Goal: Information Seeking & Learning: Learn about a topic

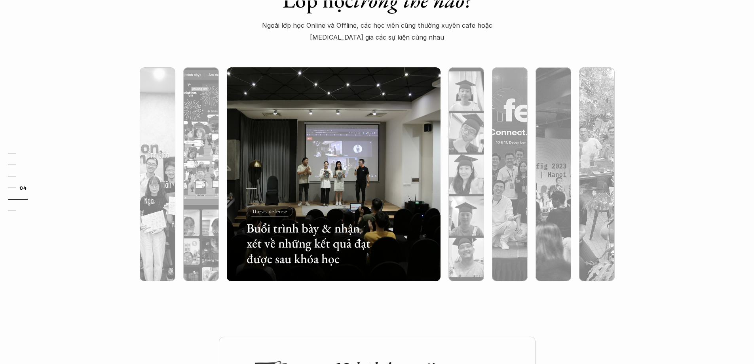
scroll to position [2454, 0]
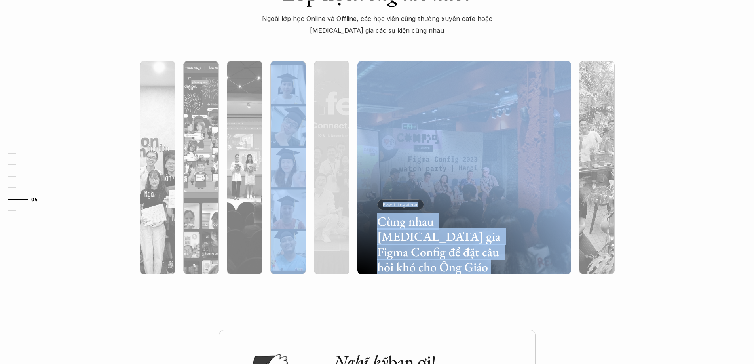
drag, startPoint x: 590, startPoint y: 164, endPoint x: 289, endPoint y: 163, distance: 301.3
click at [289, 163] on div "Cùng nhau tham gia Figma Config để đặt câu hỏi khó cho Ông Giáo Event together" at bounding box center [377, 167] width 515 height 245
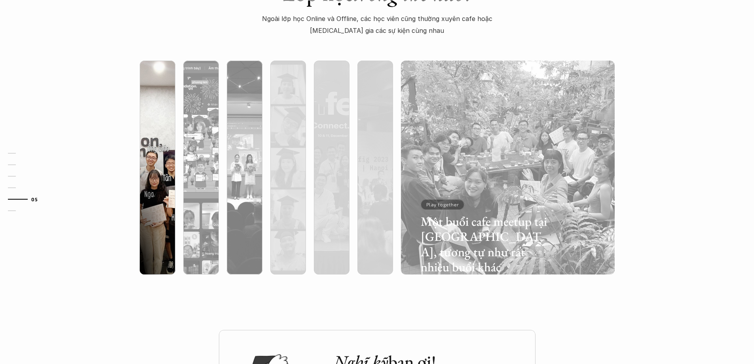
click at [602, 163] on div at bounding box center [508, 209] width 214 height 129
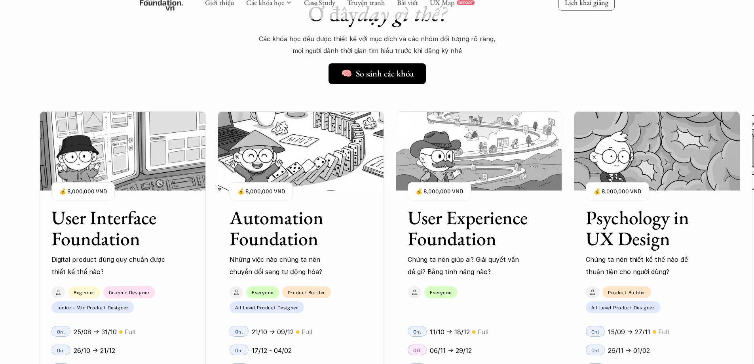
scroll to position [632, 0]
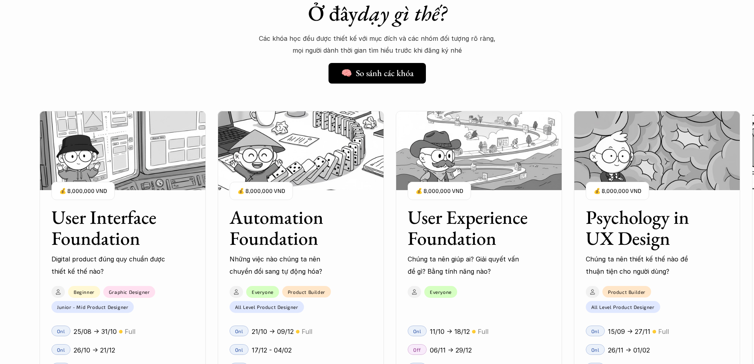
click at [457, 228] on h3 "User Experience Foundation" at bounding box center [469, 228] width 123 height 42
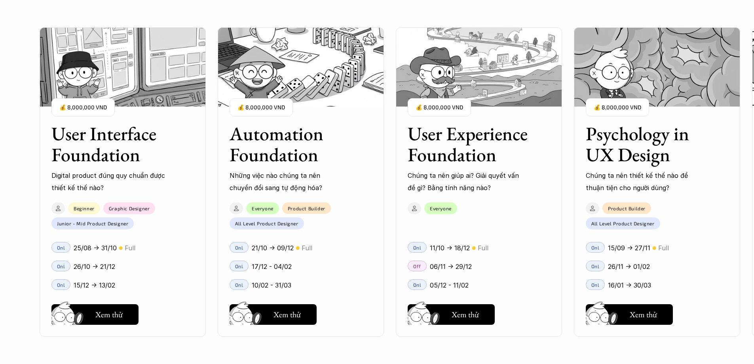
scroll to position [790, 0]
click at [453, 312] on h5 "Xem thử" at bounding box center [465, 316] width 27 height 11
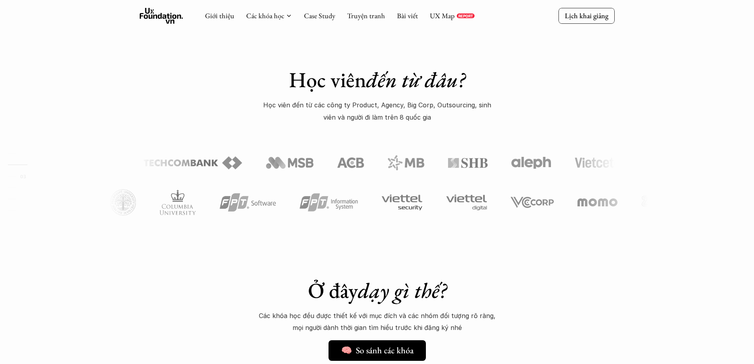
scroll to position [157, 0]
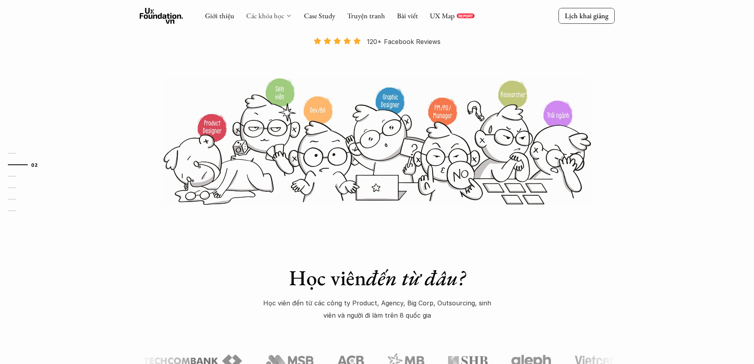
click at [277, 13] on link "Các khóa học" at bounding box center [265, 15] width 38 height 9
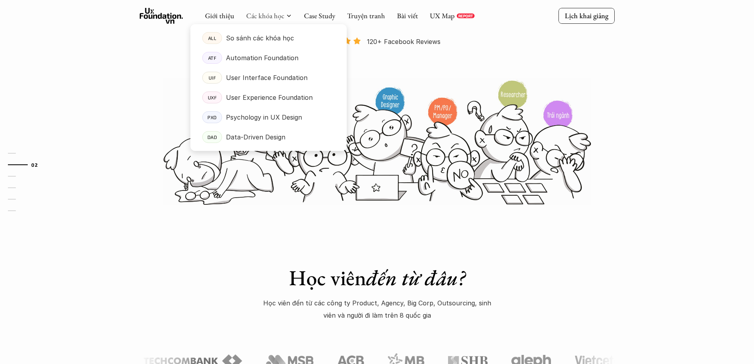
click at [258, 18] on div at bounding box center [268, 80] width 156 height 139
click at [257, 35] on p "So sánh các khóa học" at bounding box center [260, 38] width 68 height 12
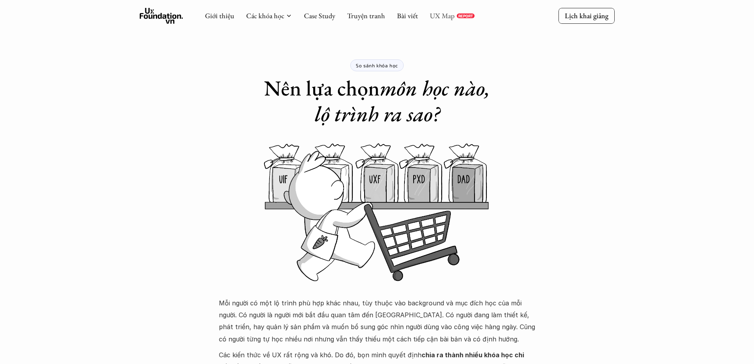
click at [439, 15] on link "UX Map" at bounding box center [442, 15] width 25 height 9
click at [172, 22] on icon at bounding box center [162, 16] width 44 height 16
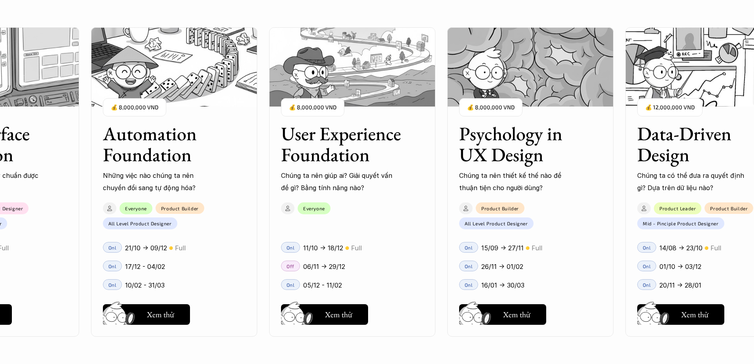
scroll to position [1029, 0]
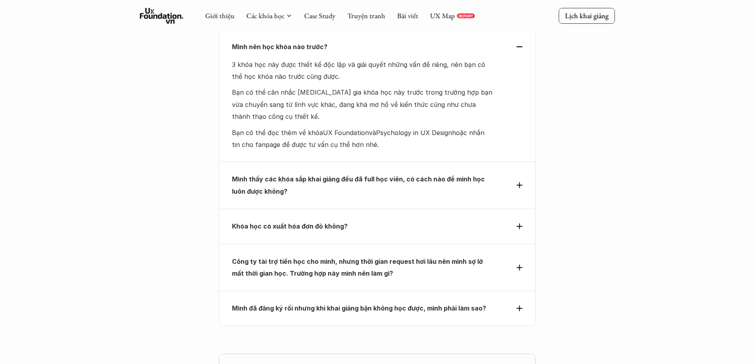
scroll to position [3378, 0]
click at [363, 221] on p "Khóa học có xuất hóa đơn đỏ không?" at bounding box center [363, 227] width 262 height 12
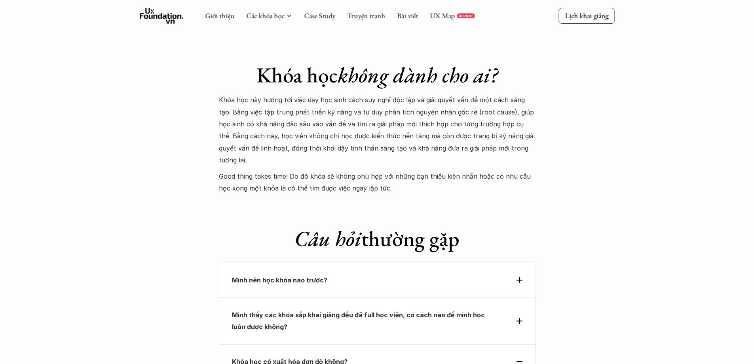
scroll to position [3101, 0]
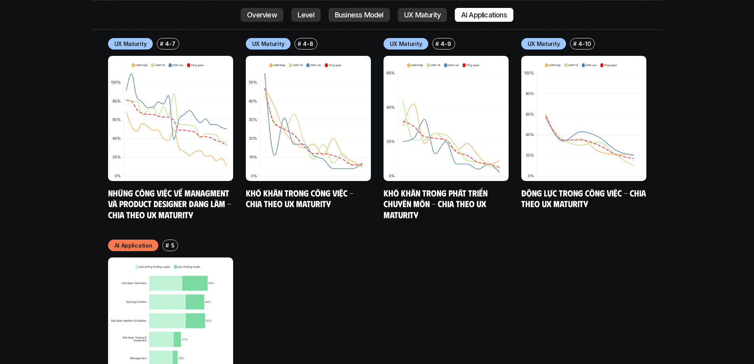
scroll to position [4909, 0]
